Goal: Information Seeking & Learning: Learn about a topic

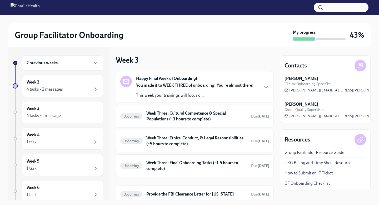
scroll to position [20, 0]
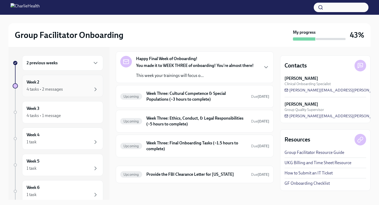
click at [43, 92] on div "4 tasks • 2 messages" at bounding box center [45, 89] width 36 height 6
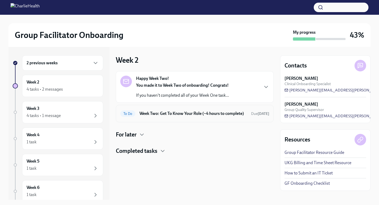
click at [197, 116] on h6 "Week Two: Get To Know Your Role (~4 hours to complete)" at bounding box center [192, 114] width 107 height 6
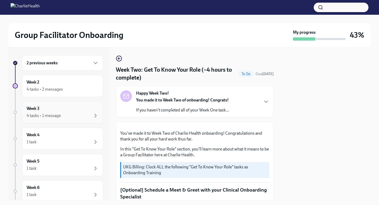
click at [60, 119] on div "Week 3 4 tasks • 1 message" at bounding box center [62, 112] width 81 height 22
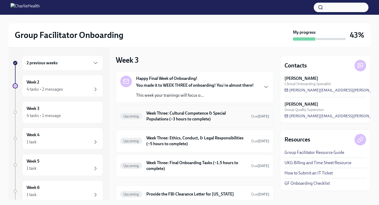
scroll to position [20, 0]
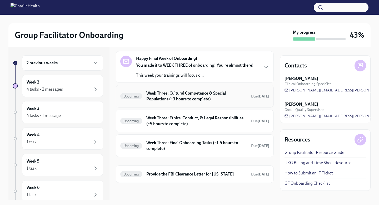
click at [218, 93] on h6 "Week Three: Cultural Competence & Special Populations (~3 hours to complete)" at bounding box center [196, 96] width 101 height 12
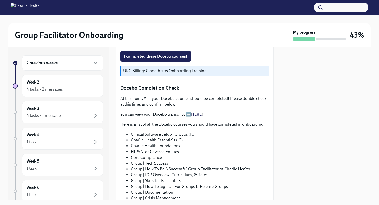
scroll to position [227, 0]
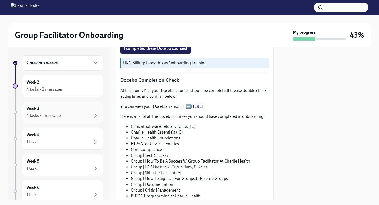
click at [61, 113] on div "4 tasks • 1 message" at bounding box center [63, 115] width 72 height 6
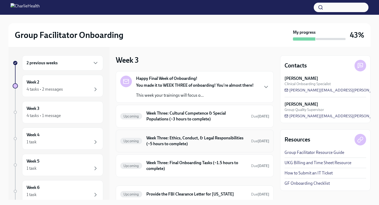
scroll to position [20, 0]
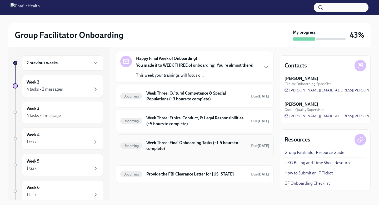
click at [188, 149] on h6 "Week Three: Final Onboarding Tasks (~1.5 hours to complete)" at bounding box center [196, 146] width 101 height 12
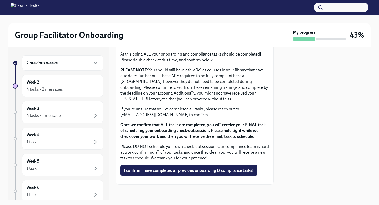
scroll to position [441, 0]
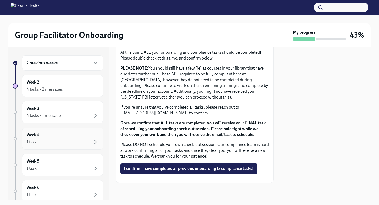
click at [72, 131] on div "Week 4 1 task" at bounding box center [62, 138] width 81 height 22
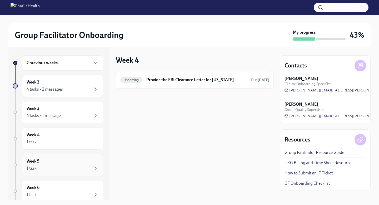
click at [77, 160] on div "Week 5 1 task" at bounding box center [63, 164] width 72 height 13
click at [66, 185] on div "Week 6 1 task" at bounding box center [63, 190] width 72 height 13
click at [58, 117] on div "4 tasks • 1 message" at bounding box center [44, 116] width 34 height 6
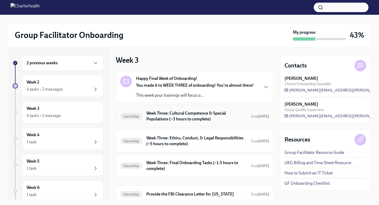
scroll to position [20, 0]
